Goal: Task Accomplishment & Management: Use online tool/utility

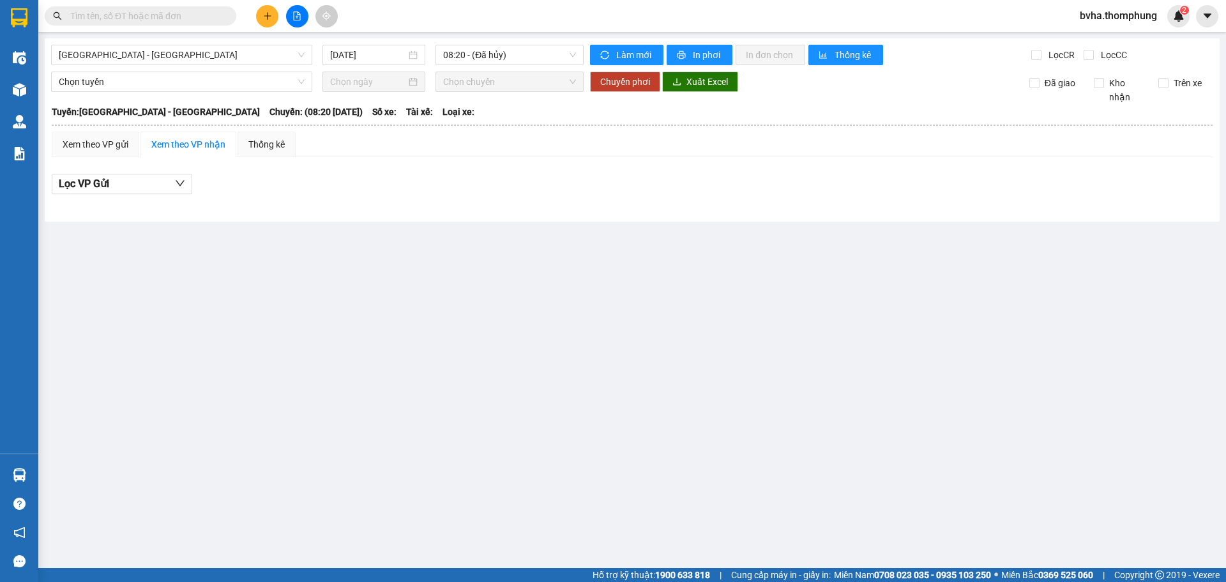
click at [393, 22] on div "Kết quả [PERSON_NAME] ( 0 ) Bộ lọc No Data bvha.thomphung 2" at bounding box center [613, 16] width 1226 height 32
click at [299, 20] on icon "file-add" at bounding box center [297, 15] width 7 height 9
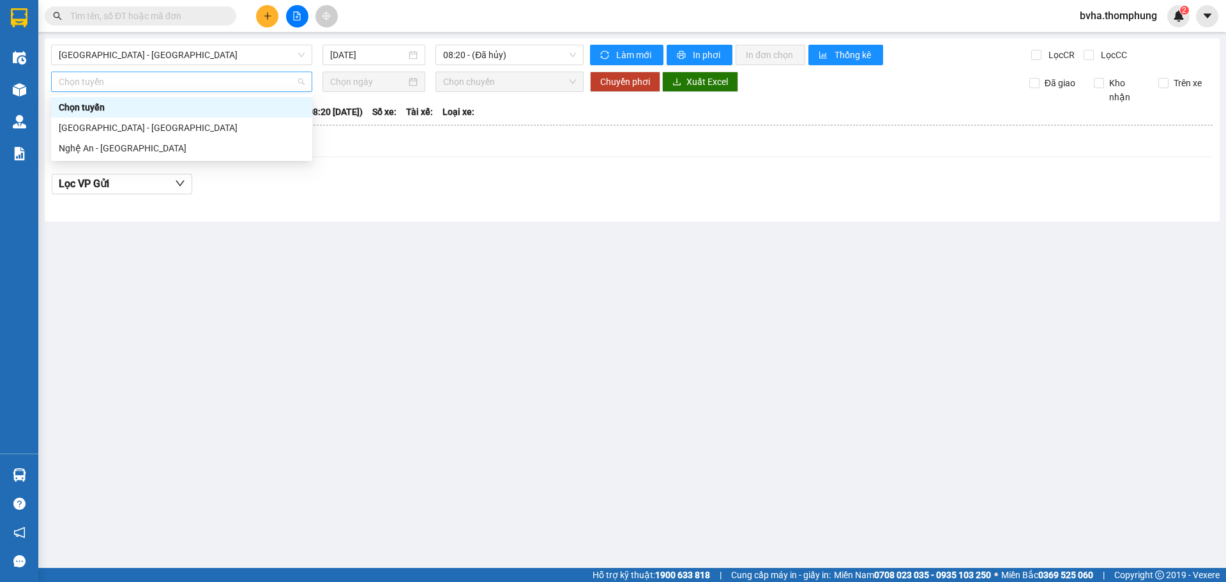
click at [299, 86] on span "Chọn tuyến" at bounding box center [182, 81] width 246 height 19
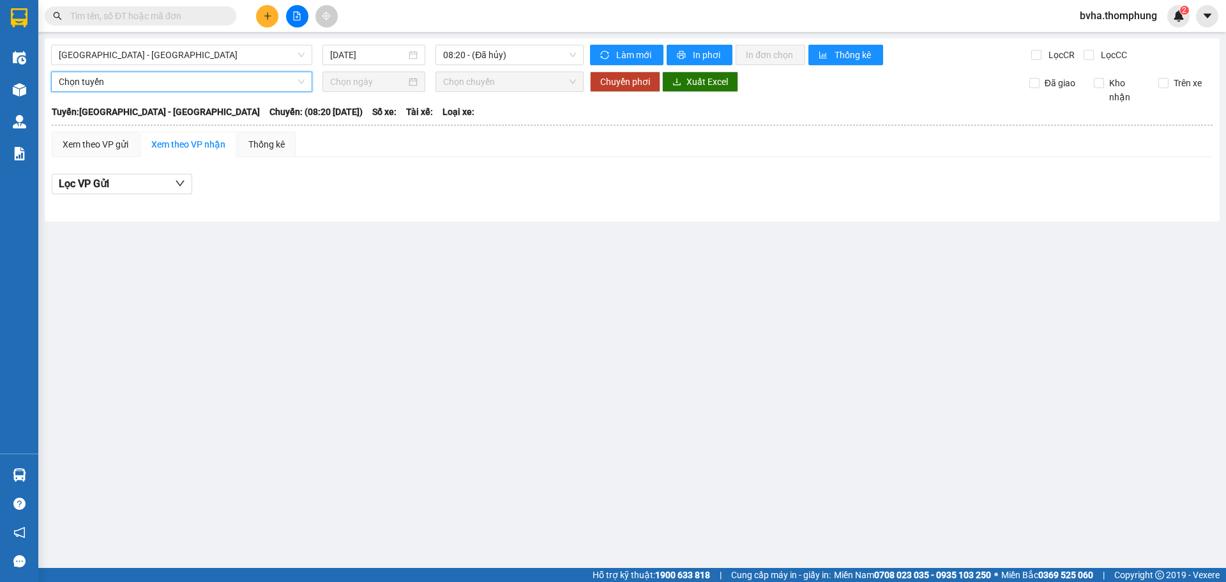
click at [299, 86] on span "Chọn tuyến" at bounding box center [182, 81] width 246 height 19
click at [305, 56] on span "[GEOGRAPHIC_DATA] - [GEOGRAPHIC_DATA]" at bounding box center [182, 54] width 246 height 19
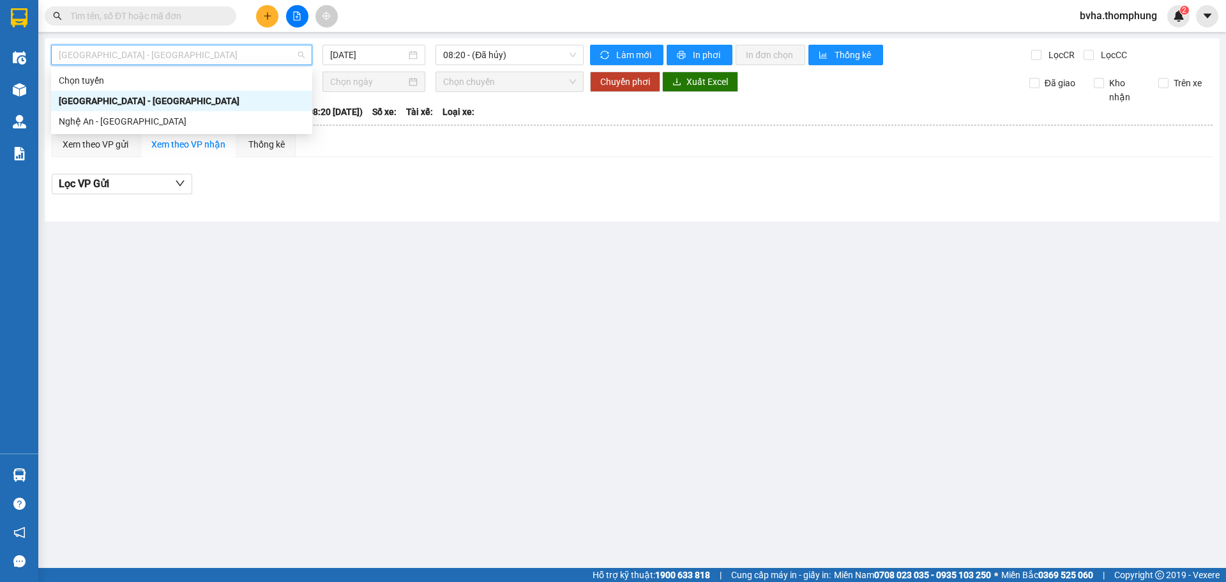
click at [305, 56] on span "[GEOGRAPHIC_DATA] - [GEOGRAPHIC_DATA]" at bounding box center [182, 54] width 246 height 19
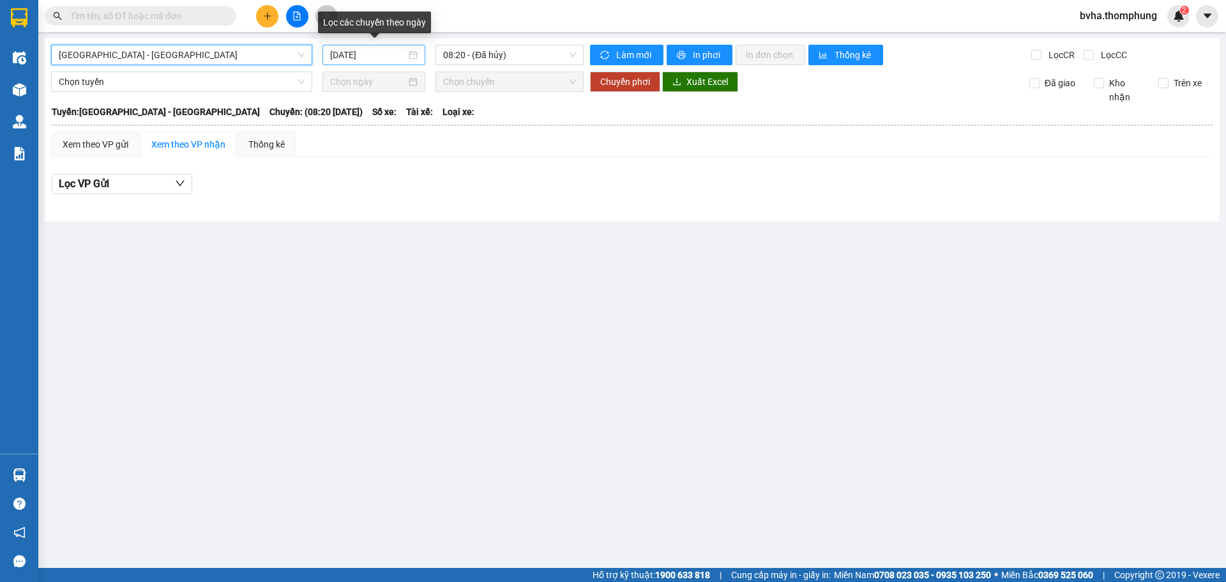
click at [413, 50] on div "[DATE]" at bounding box center [374, 55] width 88 height 14
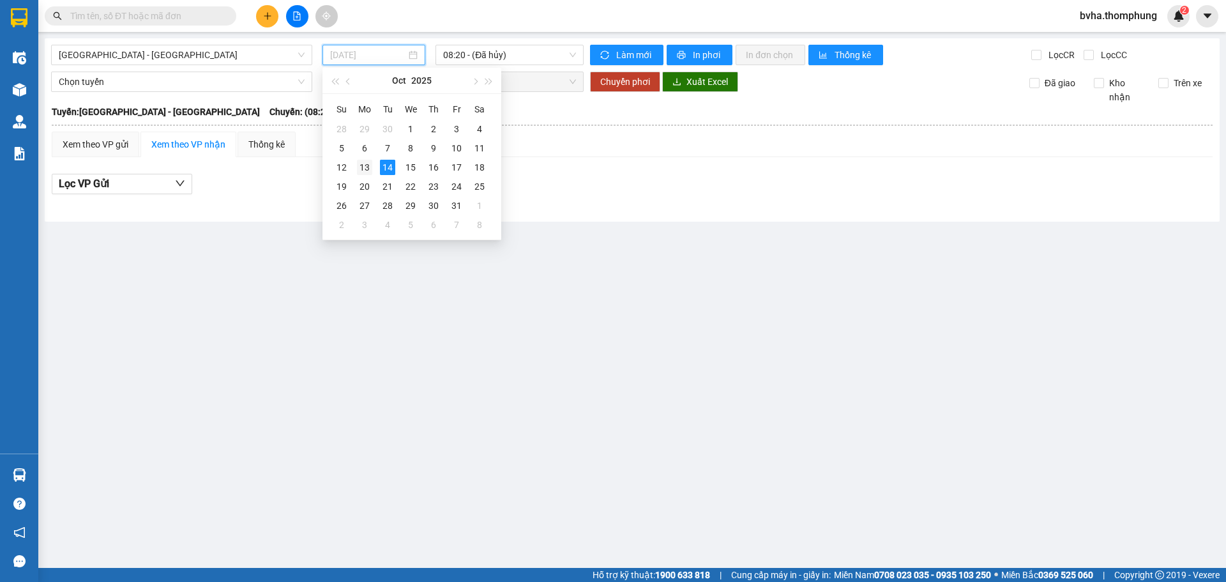
click at [364, 165] on div "13" at bounding box center [364, 167] width 15 height 15
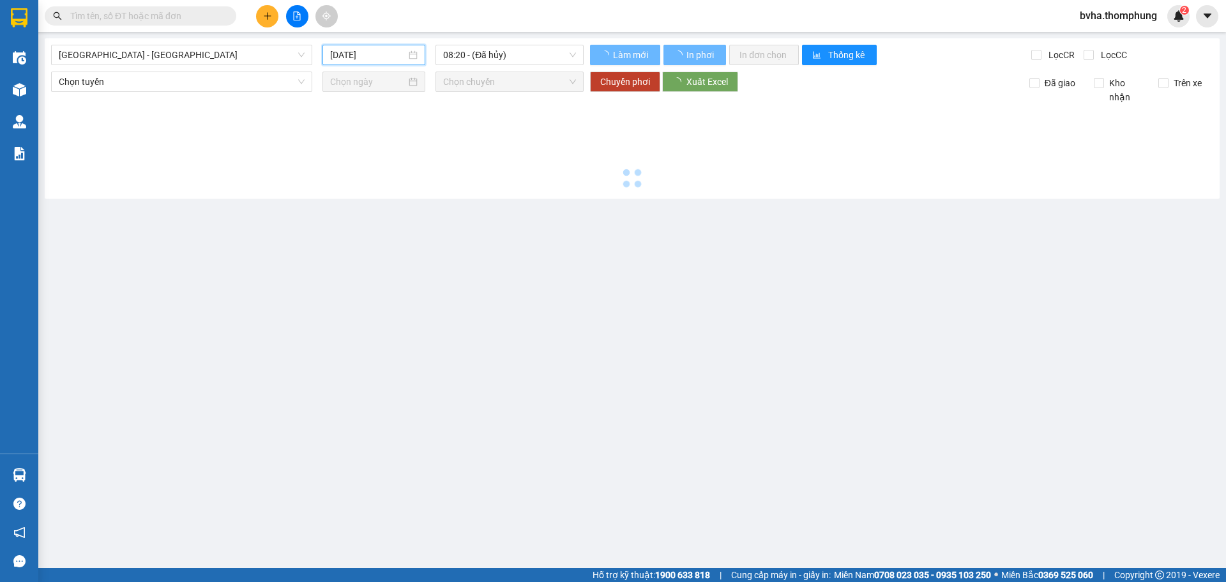
type input "[DATE]"
